Goal: Task Accomplishment & Management: Manage account settings

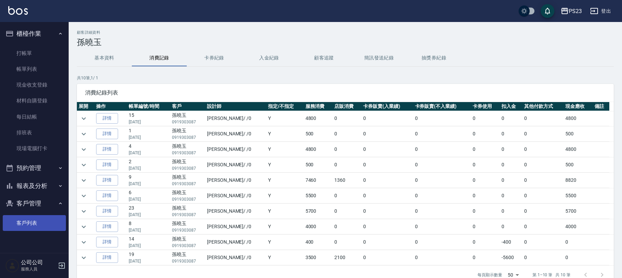
click at [14, 218] on link "客戶列表" at bounding box center [34, 223] width 63 height 16
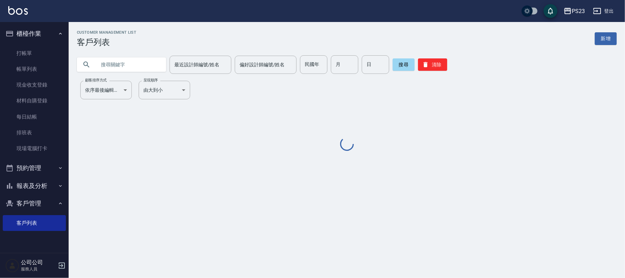
click at [134, 63] on input "text" at bounding box center [128, 64] width 64 height 19
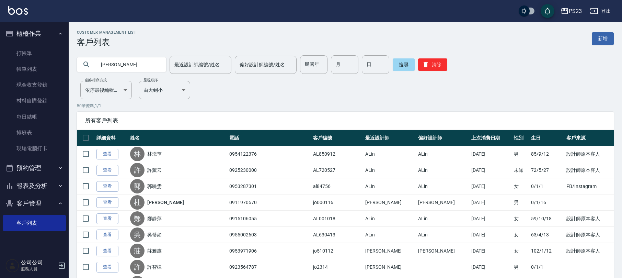
type input "[PERSON_NAME]"
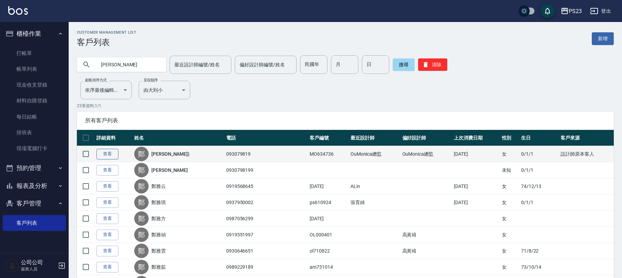
click at [108, 153] on link "查看" at bounding box center [107, 154] width 22 height 11
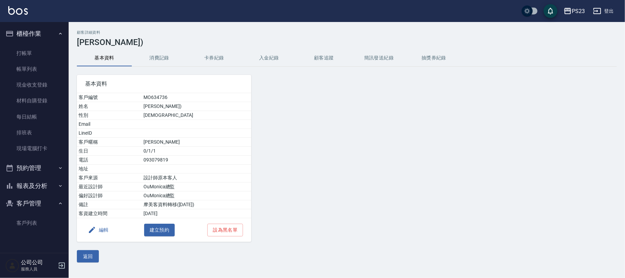
drag, startPoint x: 282, startPoint y: 48, endPoint x: 276, endPoint y: 51, distance: 6.3
click at [281, 48] on div "顧客詳細資料 鄭雅珍(邱) 基本資料 消費記錄 卡券紀錄 入金紀錄 顧客追蹤 簡訊發送紀錄 抽獎券紀錄 基本資料 客戶編號 MO634736 姓名 [PERS…" at bounding box center [347, 146] width 556 height 232
click at [270, 56] on button "入金紀錄" at bounding box center [268, 58] width 55 height 16
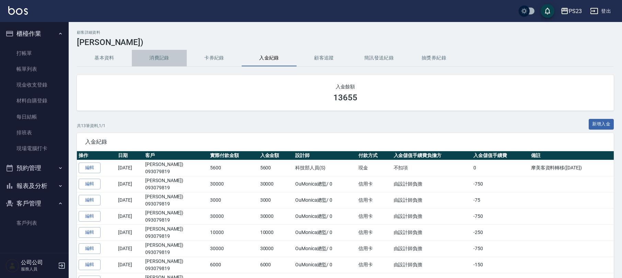
click at [166, 55] on button "消費記錄" at bounding box center [159, 58] width 55 height 16
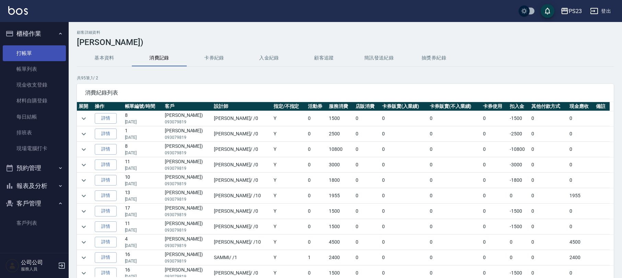
click at [38, 50] on link "打帳單" at bounding box center [34, 53] width 63 height 16
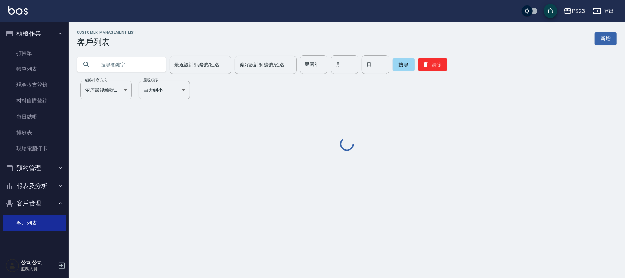
click at [111, 68] on input "text" at bounding box center [128, 64] width 64 height 19
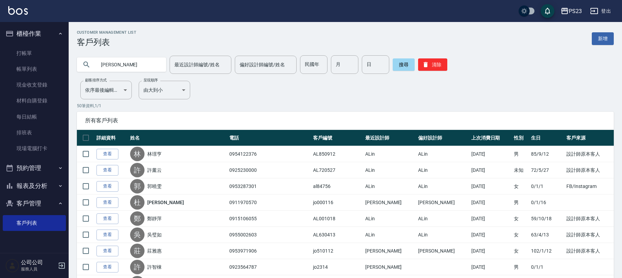
type input "[PERSON_NAME]"
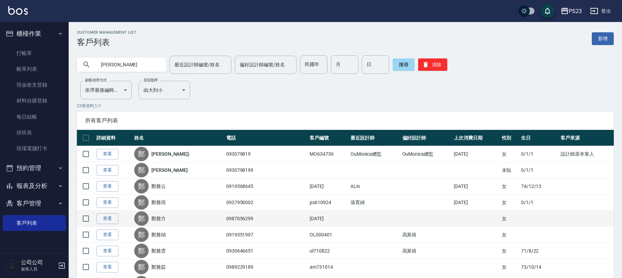
scroll to position [46, 0]
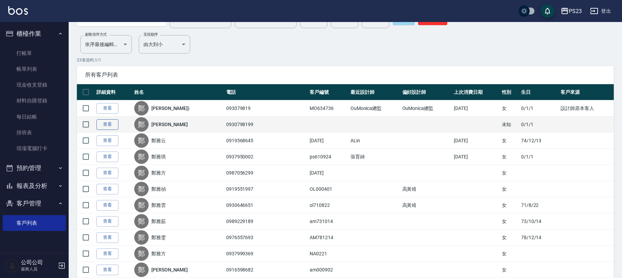
click at [110, 119] on link "查看" at bounding box center [107, 124] width 22 height 11
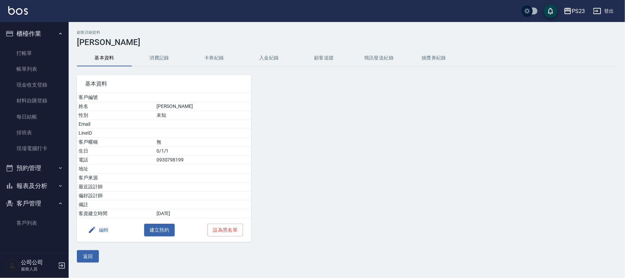
click at [276, 61] on button "入金紀錄" at bounding box center [268, 58] width 55 height 16
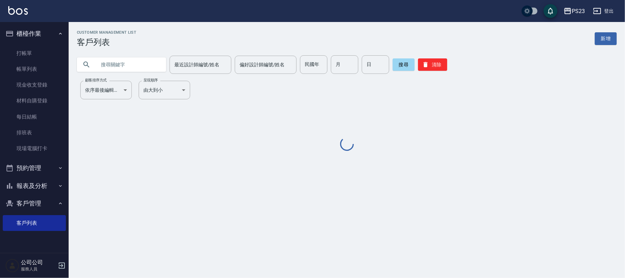
click at [125, 58] on input "text" at bounding box center [128, 64] width 64 height 19
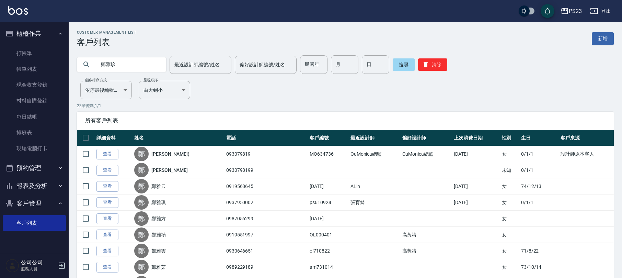
type input "鄭雅珍"
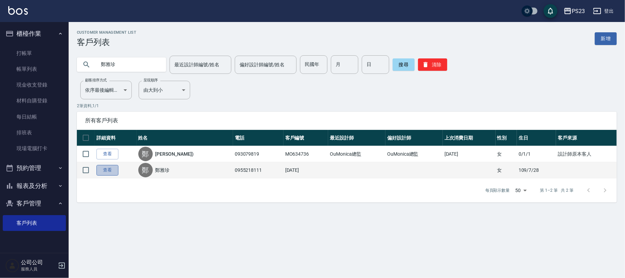
click at [103, 170] on link "查看" at bounding box center [107, 170] width 22 height 11
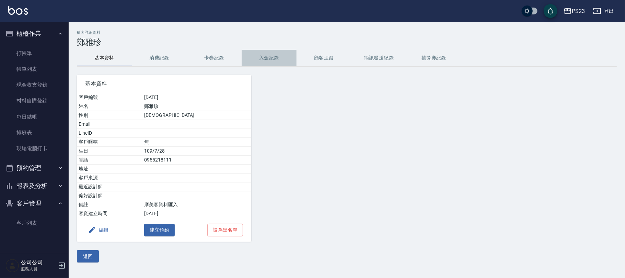
click at [271, 59] on button "入金紀錄" at bounding box center [268, 58] width 55 height 16
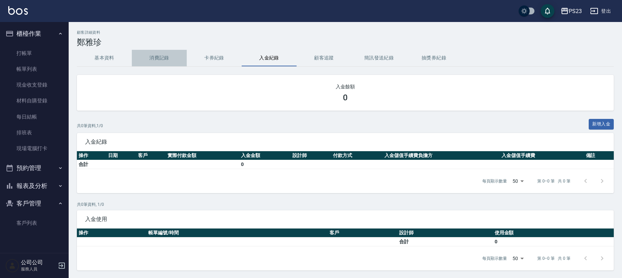
click at [158, 56] on button "消費記錄" at bounding box center [159, 58] width 55 height 16
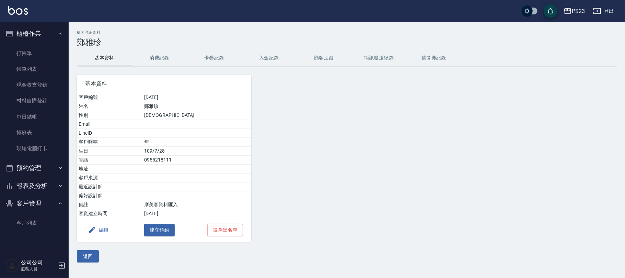
drag, startPoint x: 603, startPoint y: 6, endPoint x: 232, endPoint y: 150, distance: 397.6
click at [258, 122] on div "PS23 登出 櫃檯作業 打帳單 帳單列表 現金收支登錄 材料自購登錄 每日結帳 排班表 現場電腦打卡 預約管理 預約管理 單日預約紀錄 單週預約紀錄 報表及…" at bounding box center [312, 139] width 625 height 278
click at [603, 6] on button "登出" at bounding box center [603, 11] width 26 height 13
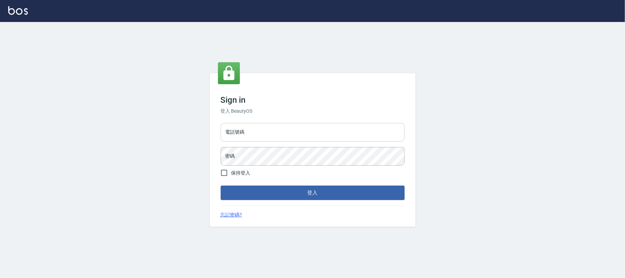
drag, startPoint x: 269, startPoint y: 129, endPoint x: 257, endPoint y: 131, distance: 11.7
click at [259, 131] on input "電話號碼" at bounding box center [313, 132] width 184 height 19
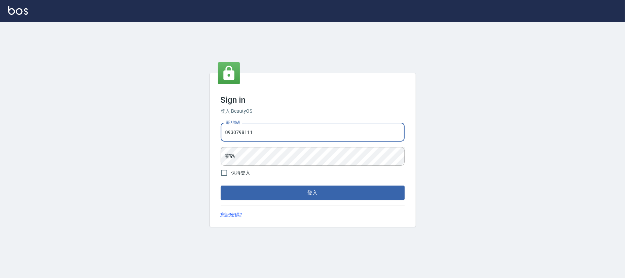
type input "0930798111"
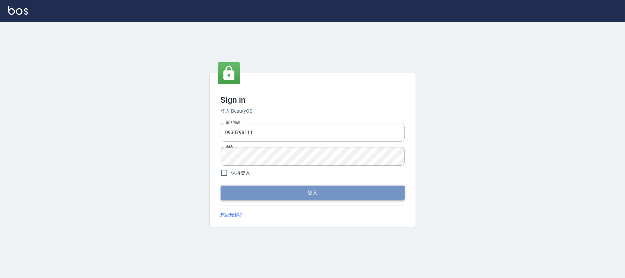
click at [311, 199] on button "登入" at bounding box center [313, 192] width 184 height 14
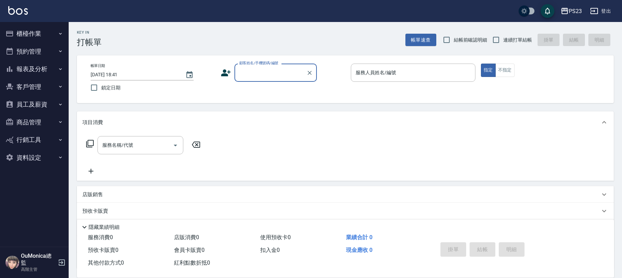
click at [43, 90] on button "客戶管理" at bounding box center [34, 87] width 63 height 18
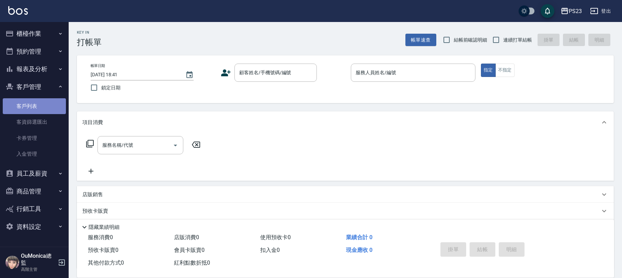
click at [42, 105] on link "客戶列表" at bounding box center [34, 106] width 63 height 16
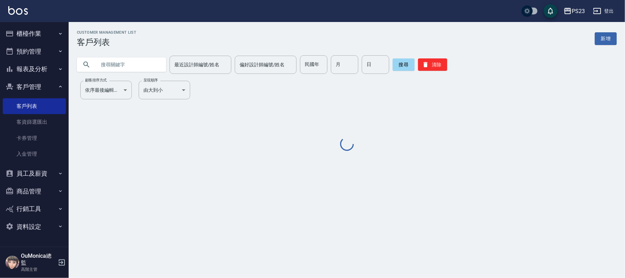
click at [101, 67] on input "text" at bounding box center [128, 64] width 64 height 19
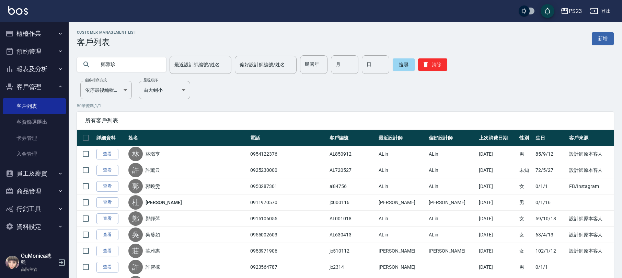
type input "鄭雅珍"
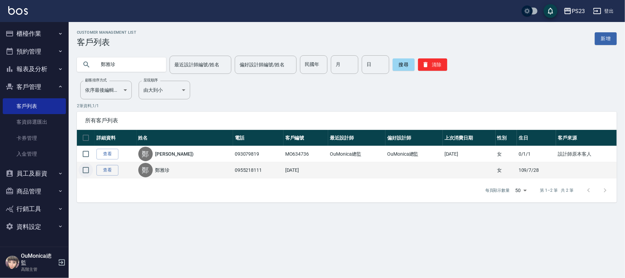
click at [88, 168] on input "checkbox" at bounding box center [86, 170] width 14 height 14
checkbox input "true"
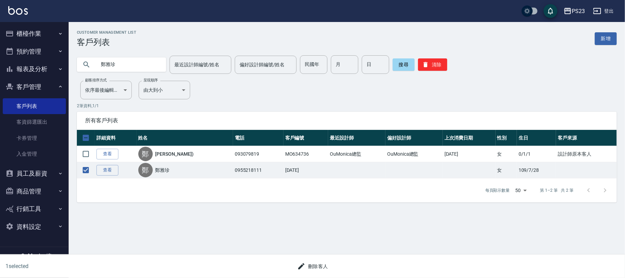
click at [317, 268] on button "刪除客人" at bounding box center [312, 266] width 36 height 13
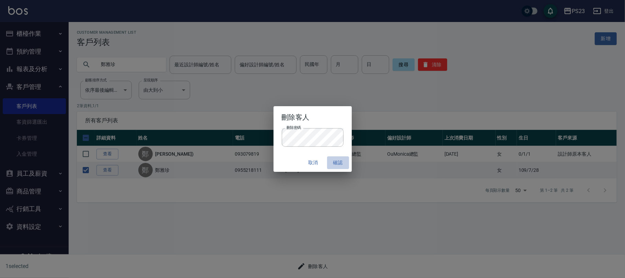
click at [341, 157] on button "確認" at bounding box center [338, 162] width 22 height 13
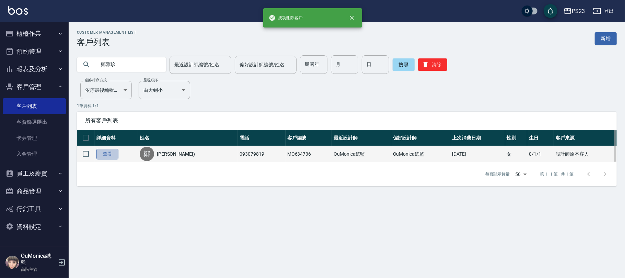
click at [106, 153] on link "查看" at bounding box center [107, 154] width 22 height 11
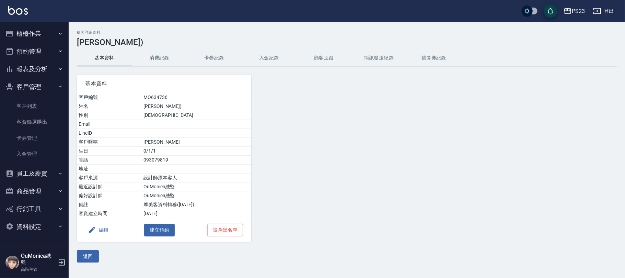
click at [108, 230] on button "編輯" at bounding box center [98, 229] width 26 height 13
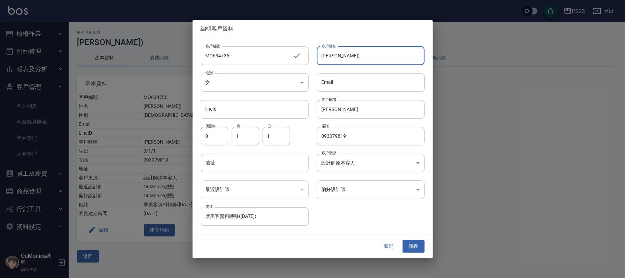
click at [361, 58] on input "[PERSON_NAME])" at bounding box center [371, 55] width 108 height 19
type input "鄭雅珍"
click at [416, 247] on button "儲存" at bounding box center [413, 246] width 22 height 13
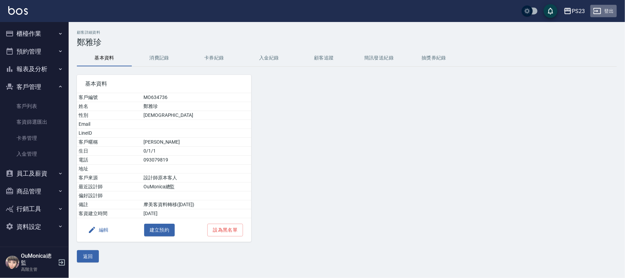
click at [612, 10] on button "登出" at bounding box center [603, 11] width 26 height 13
